Goal: Check status: Check status

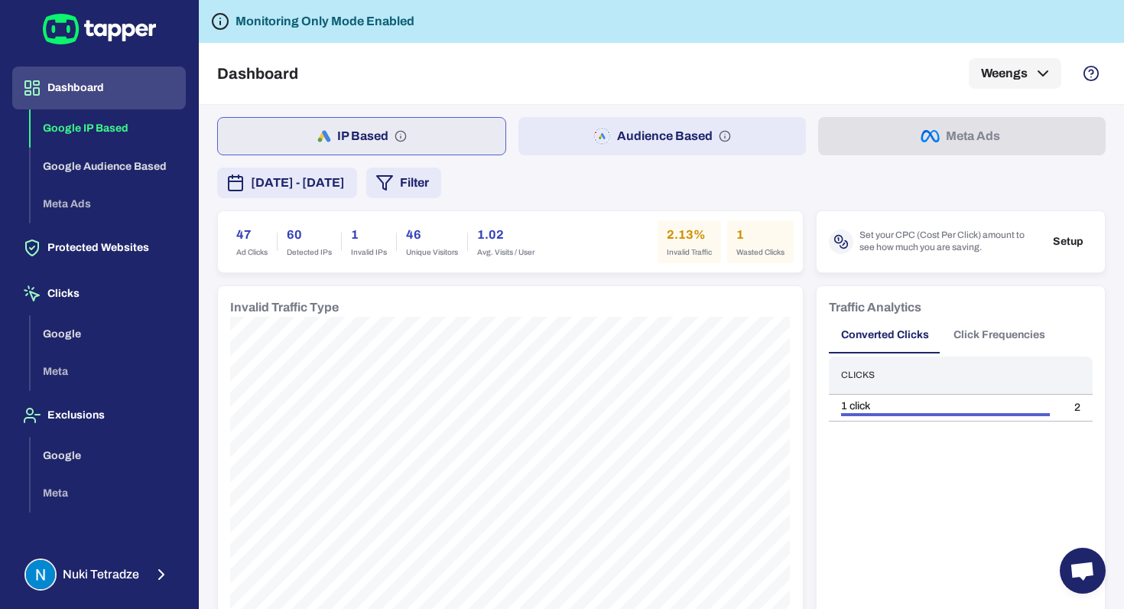
scroll to position [102, 0]
click at [321, 257] on span "Detected IPs" at bounding box center [309, 252] width 45 height 11
click at [310, 188] on span "October 2, 2025 - October 8, 2025" at bounding box center [298, 183] width 94 height 18
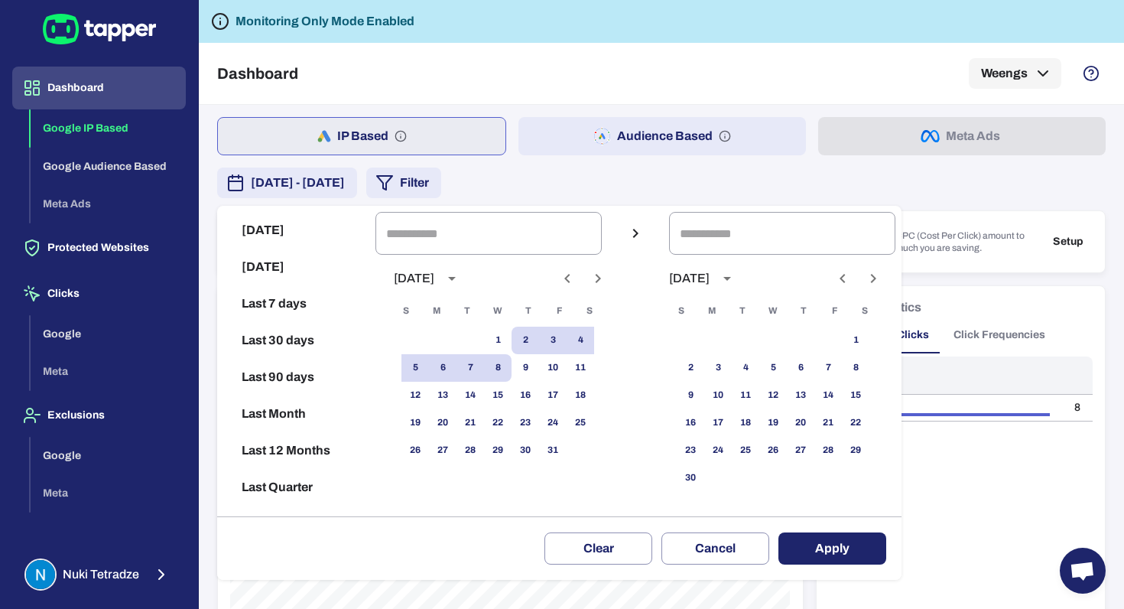
click at [759, 165] on div at bounding box center [562, 304] width 1124 height 609
